Goal: Task Accomplishment & Management: Manage account settings

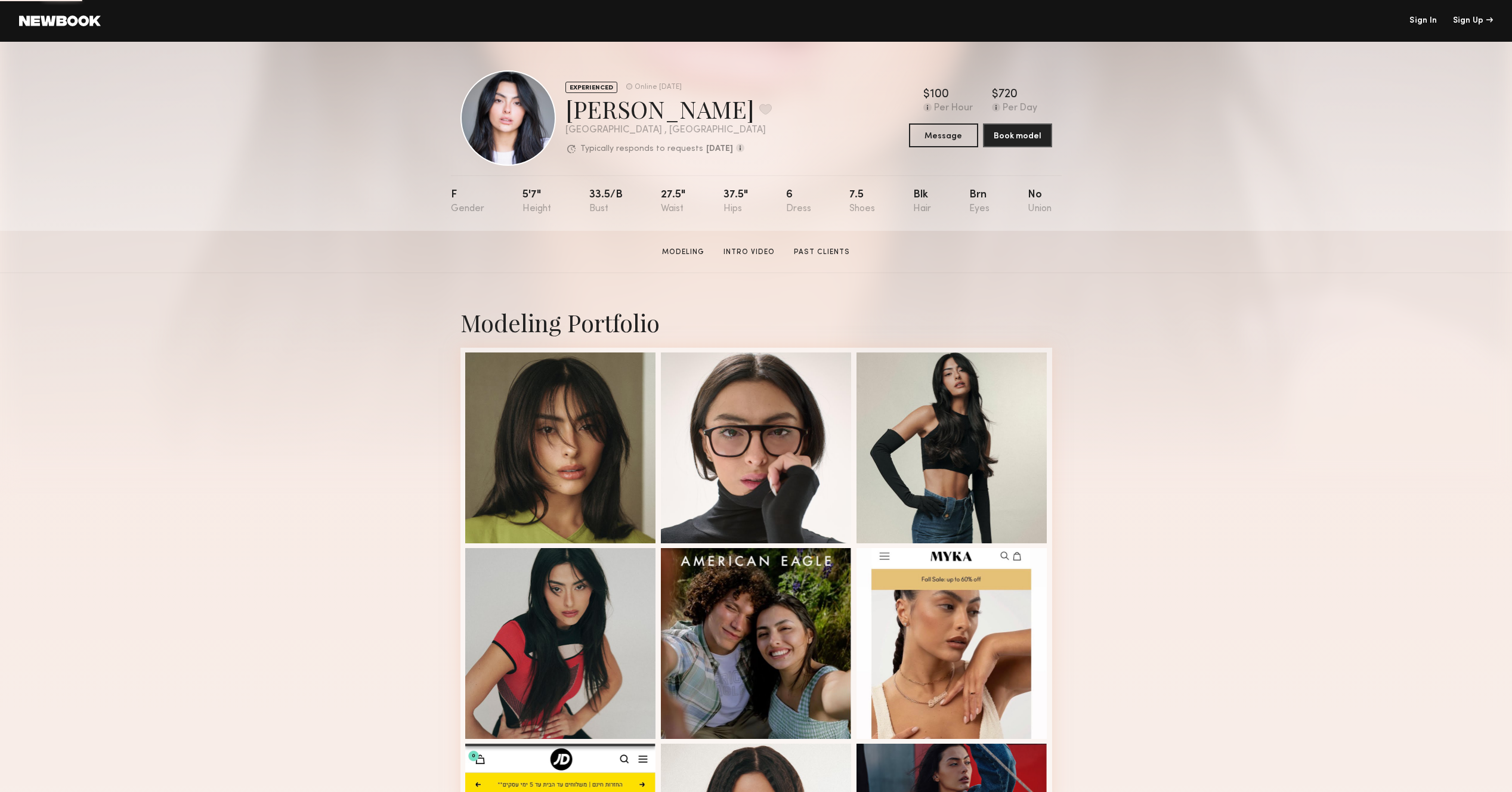
click at [1420, 17] on link "Sign In" at bounding box center [1423, 20] width 28 height 8
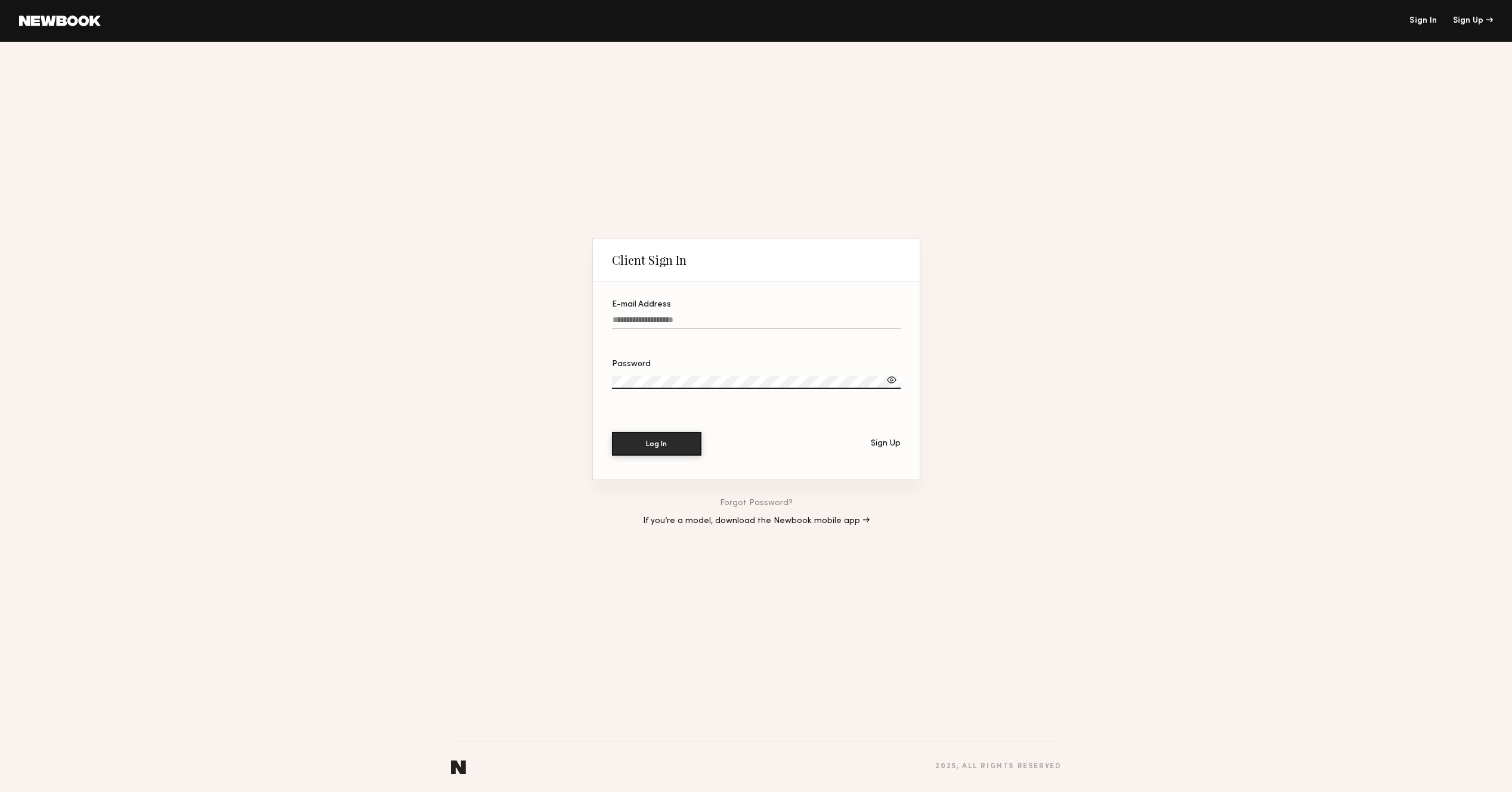
type input "**********"
drag, startPoint x: 644, startPoint y: 445, endPoint x: 661, endPoint y: 445, distance: 17.0
click at [643, 445] on button "Log In" at bounding box center [657, 443] width 90 height 24
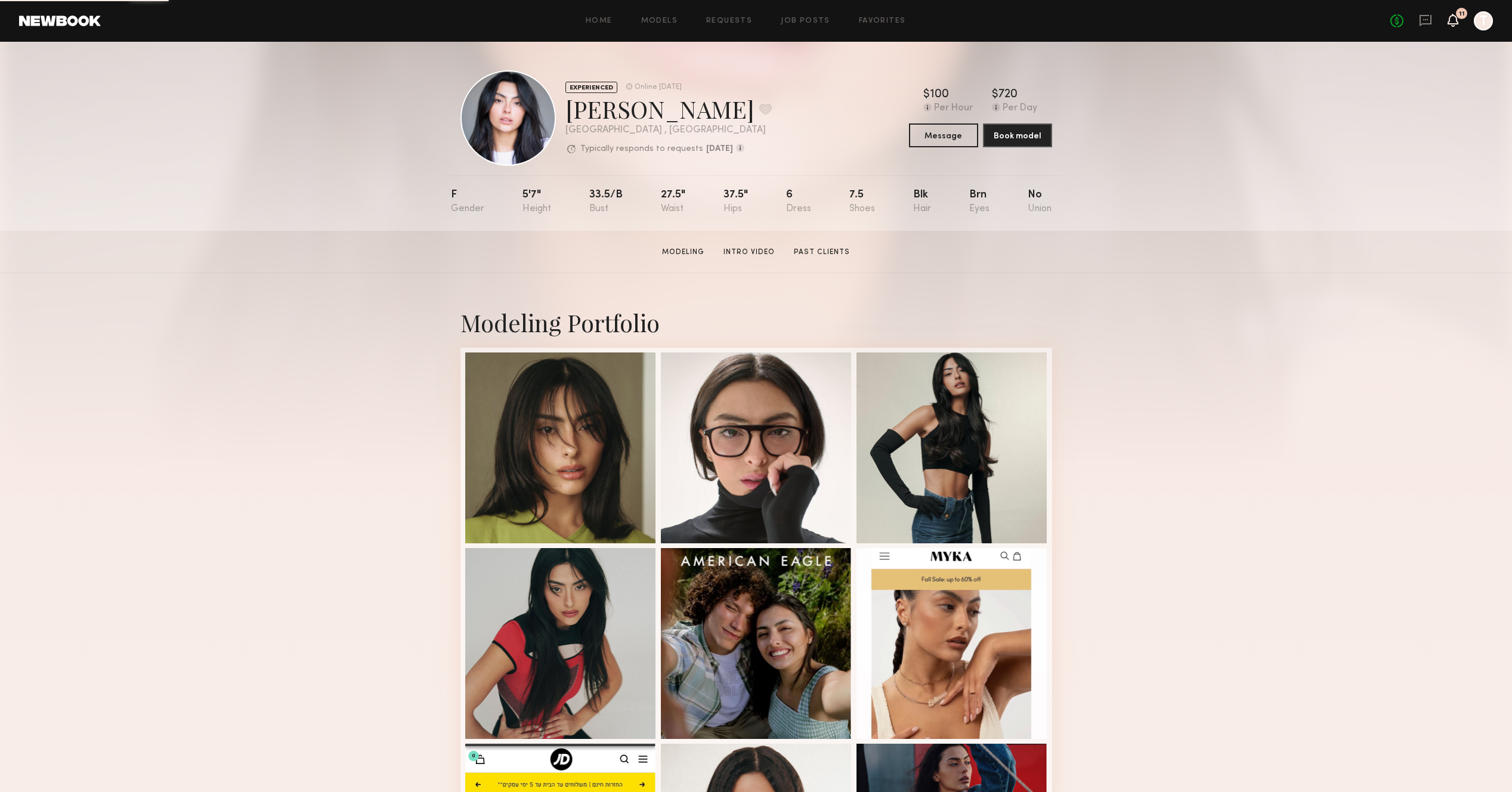
click at [1455, 21] on icon at bounding box center [1452, 20] width 10 height 8
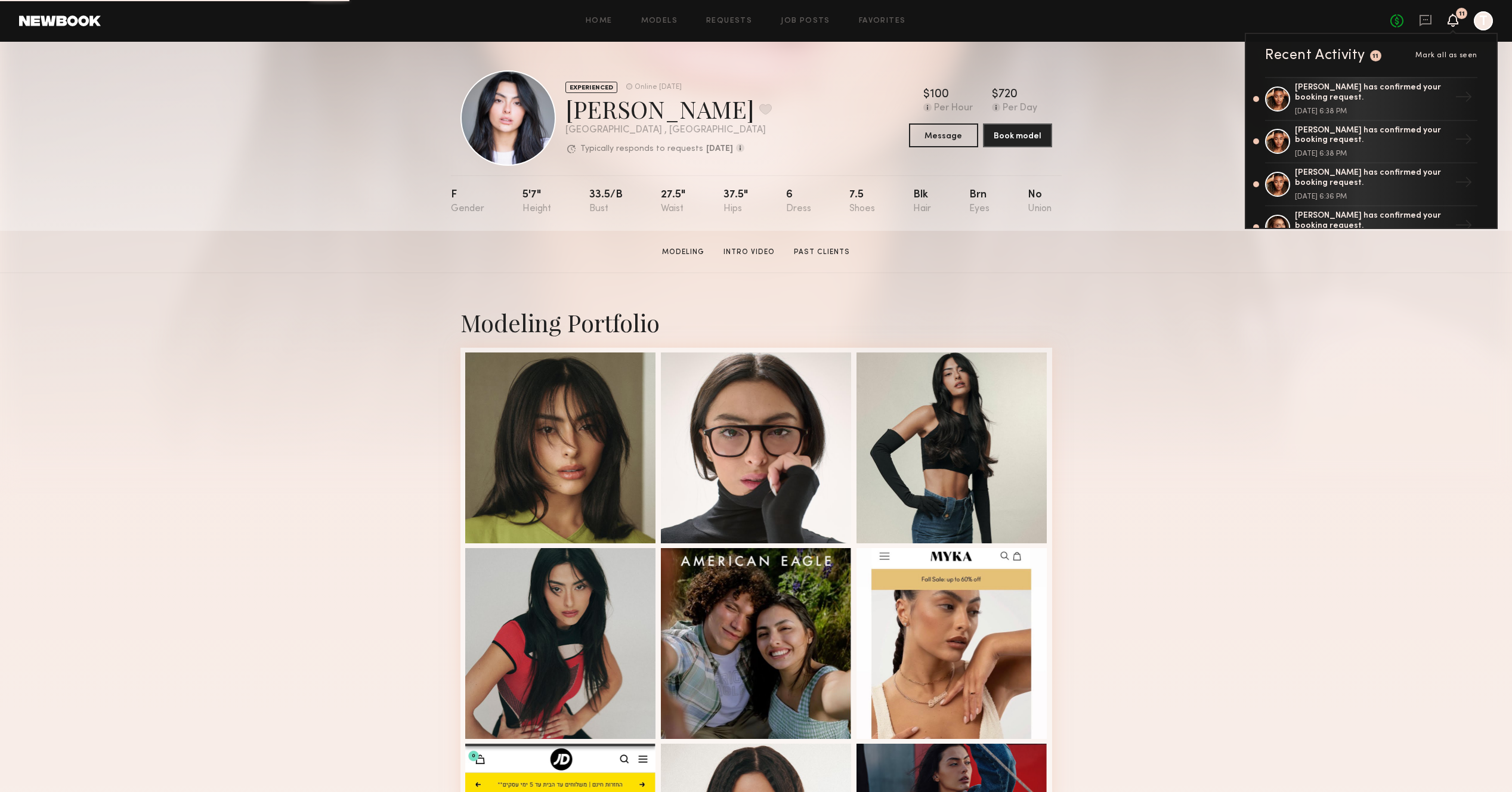
click at [1481, 21] on div at bounding box center [1483, 20] width 19 height 19
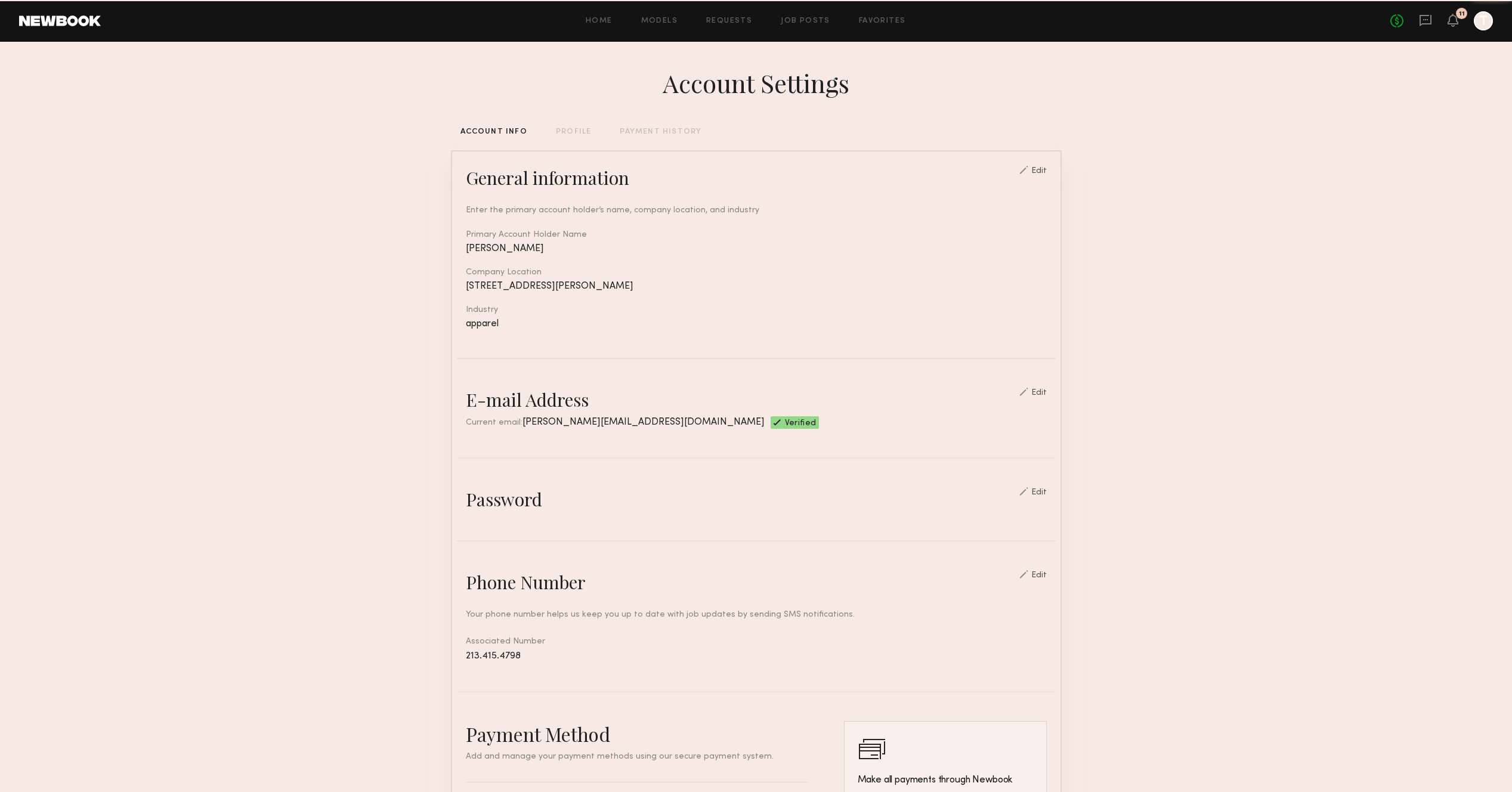
click at [1484, 21] on div at bounding box center [1483, 20] width 19 height 19
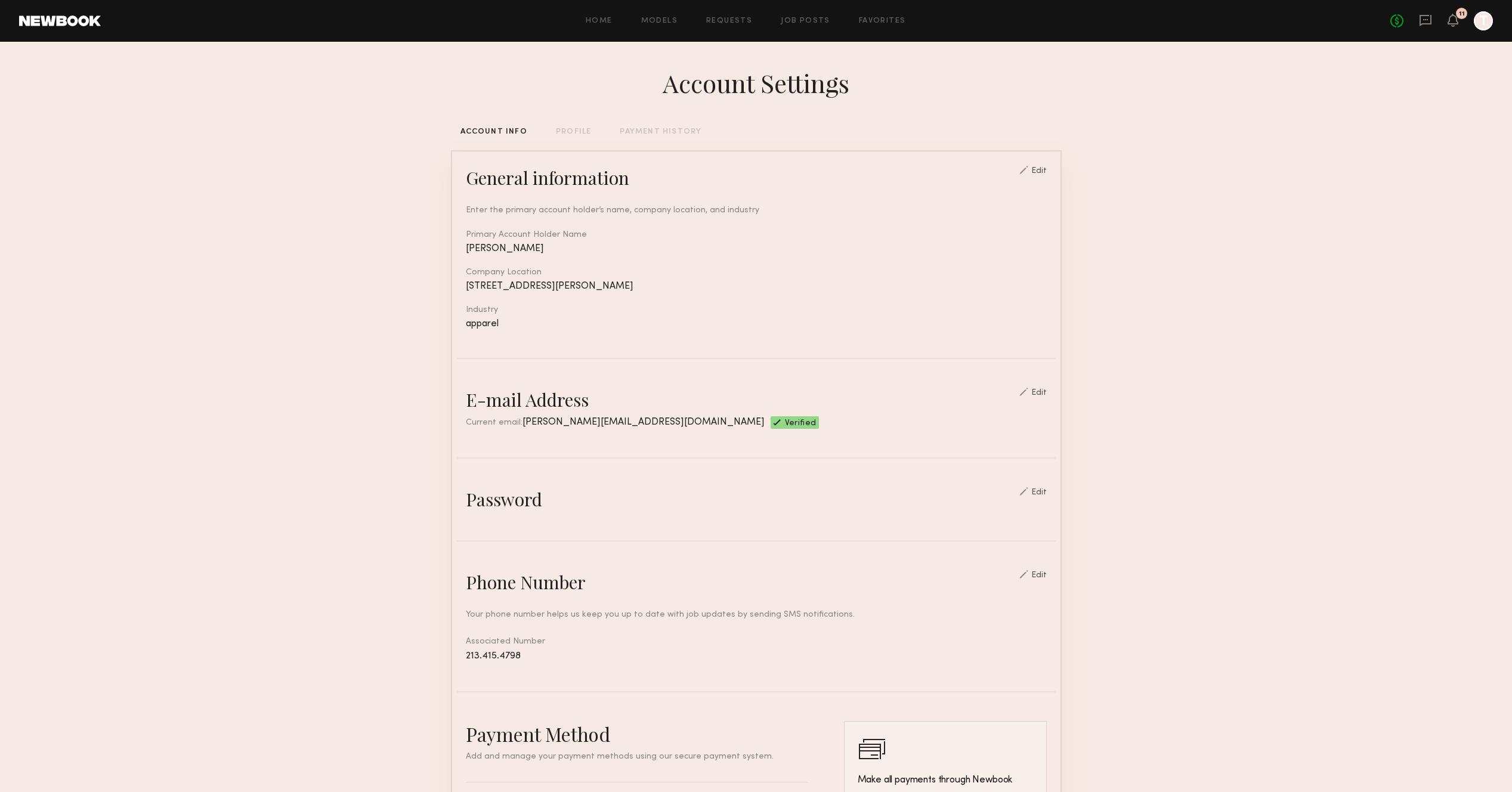
click at [679, 134] on div "PAYMENT HISTORY" at bounding box center [660, 132] width 82 height 7
